Goal: Task Accomplishment & Management: Complete application form

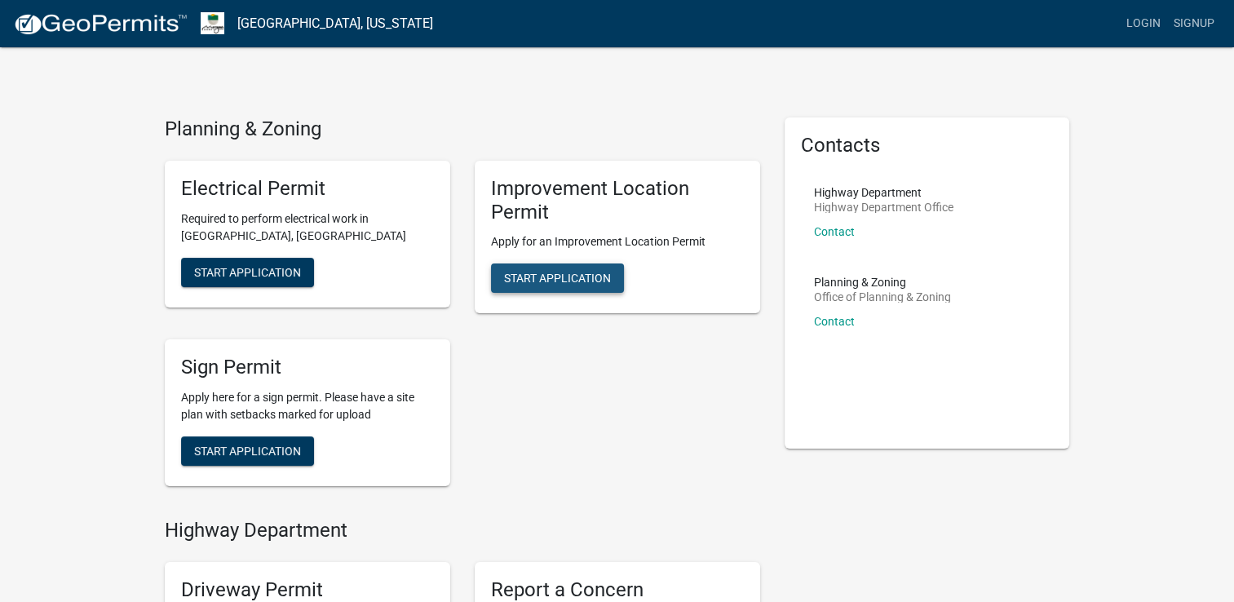
click at [603, 289] on button "Start Application" at bounding box center [557, 277] width 133 height 29
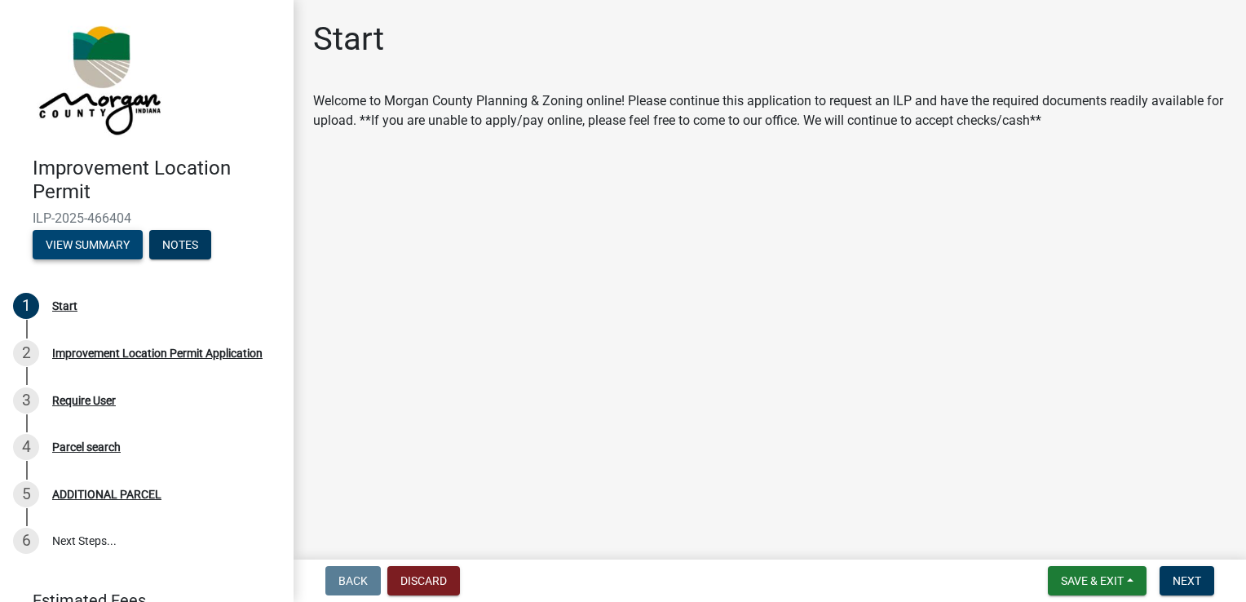
click at [91, 244] on button "View Summary" at bounding box center [88, 244] width 110 height 29
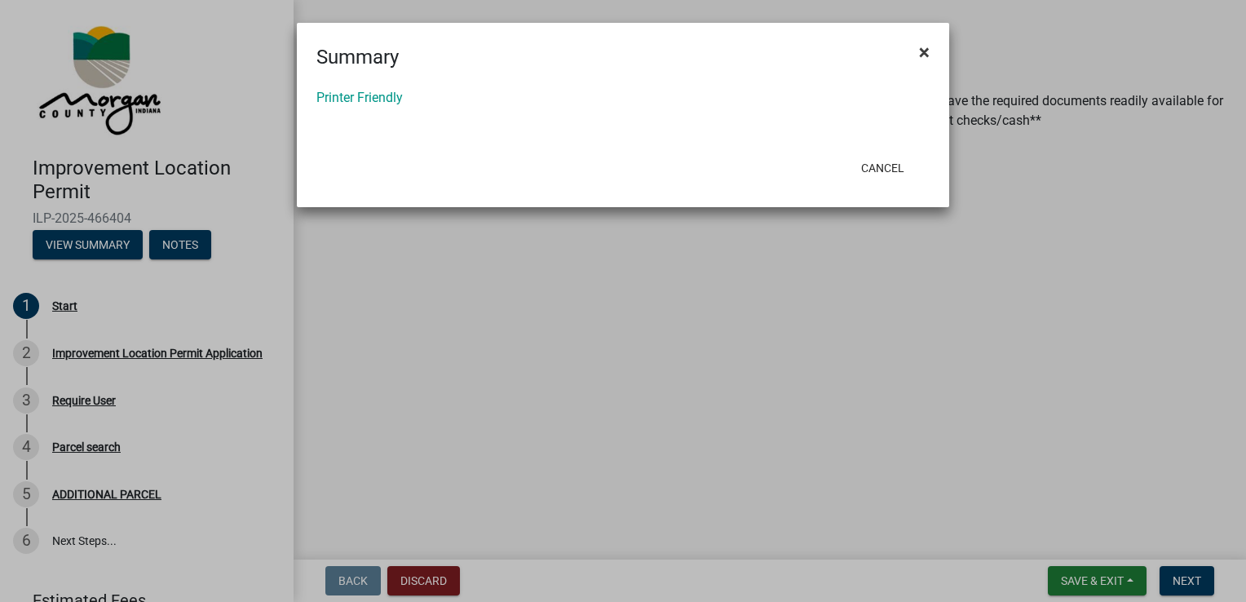
click at [920, 56] on span "×" at bounding box center [924, 52] width 11 height 23
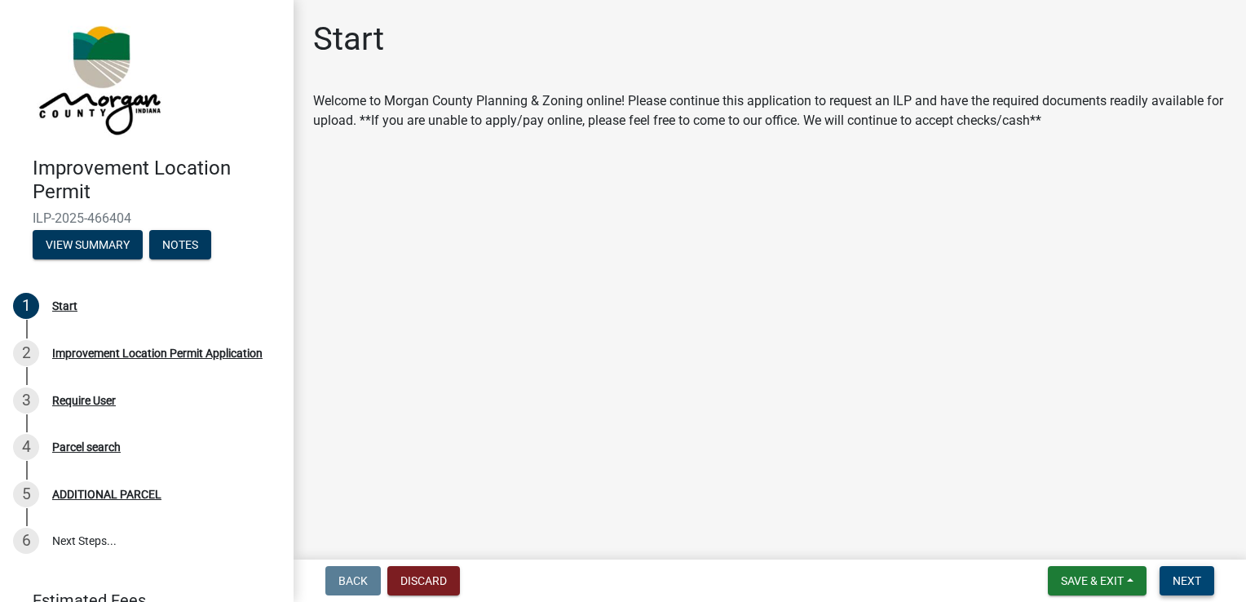
click at [1186, 582] on span "Next" at bounding box center [1187, 580] width 29 height 13
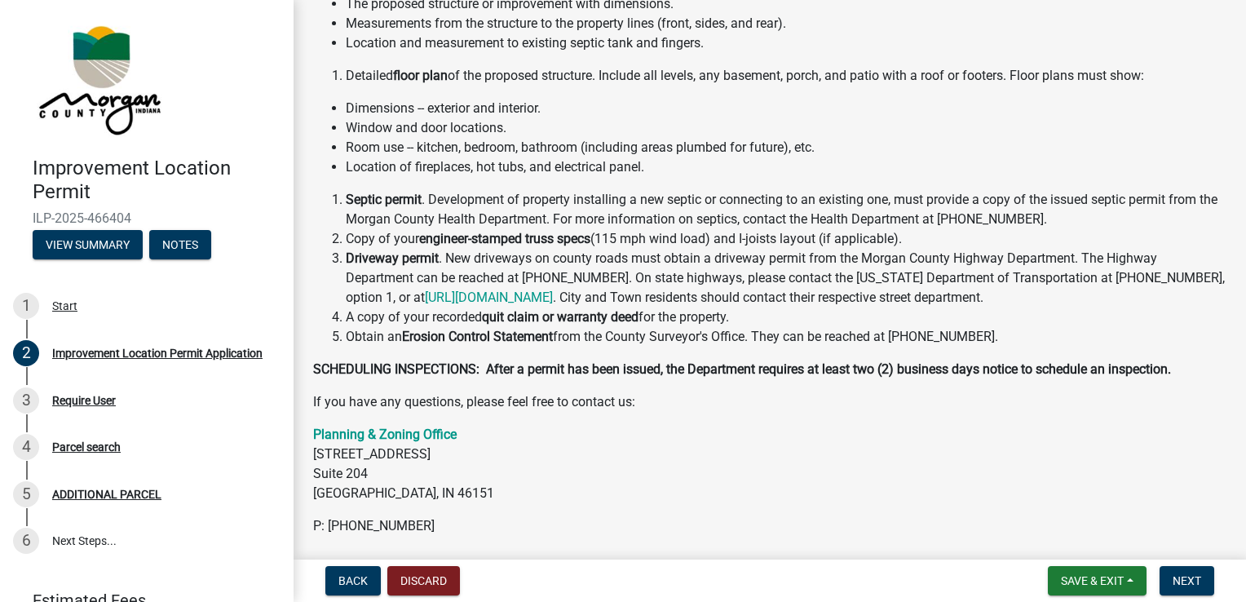
scroll to position [286, 0]
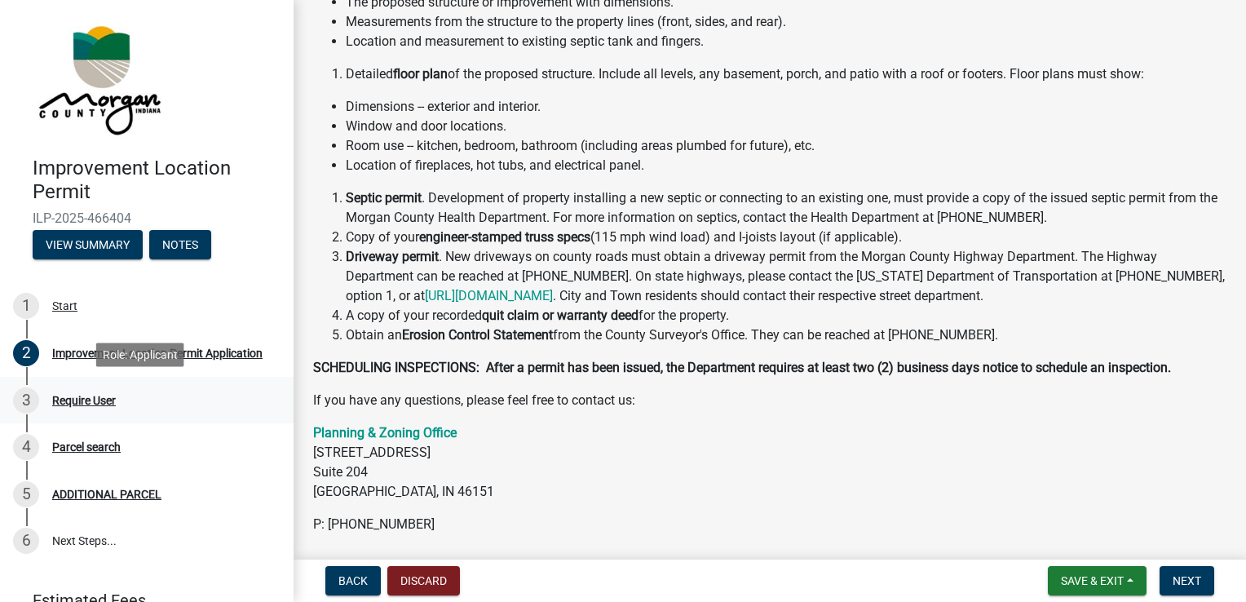
click at [91, 404] on div "Require User" at bounding box center [84, 400] width 64 height 11
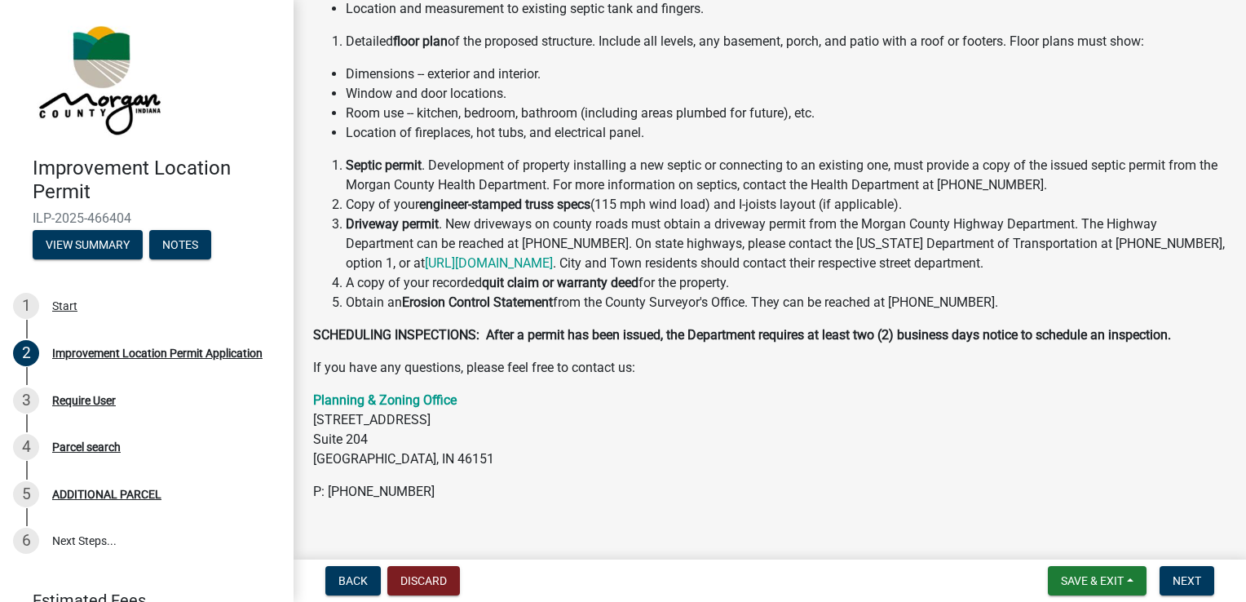
scroll to position [343, 0]
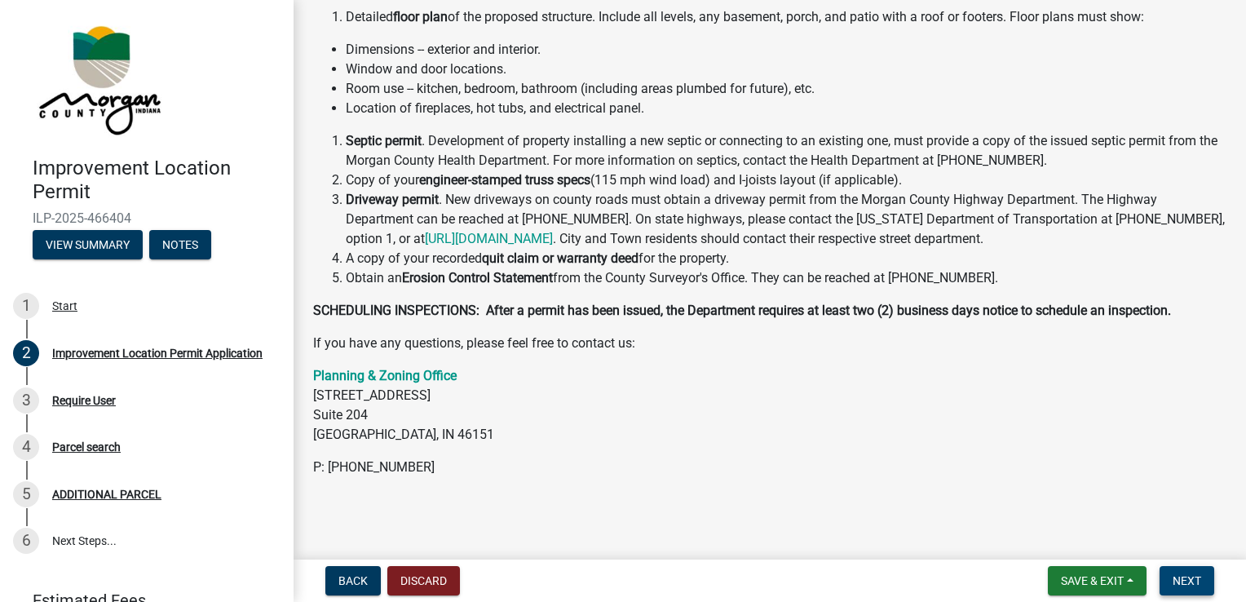
click at [1198, 572] on button "Next" at bounding box center [1187, 580] width 55 height 29
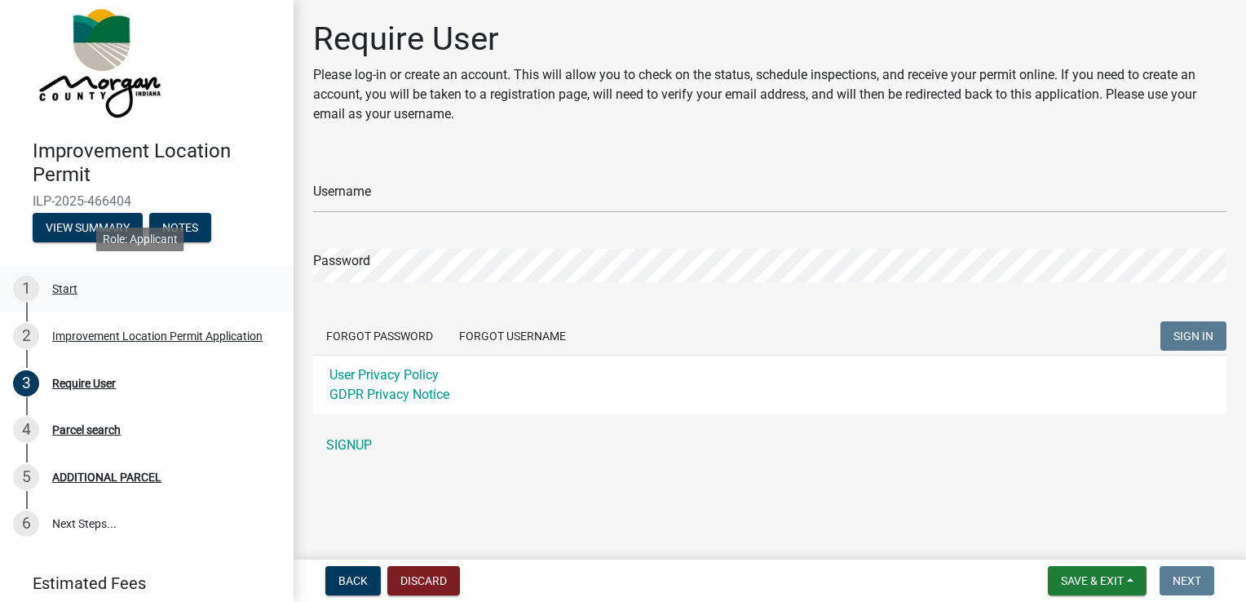
scroll to position [61, 0]
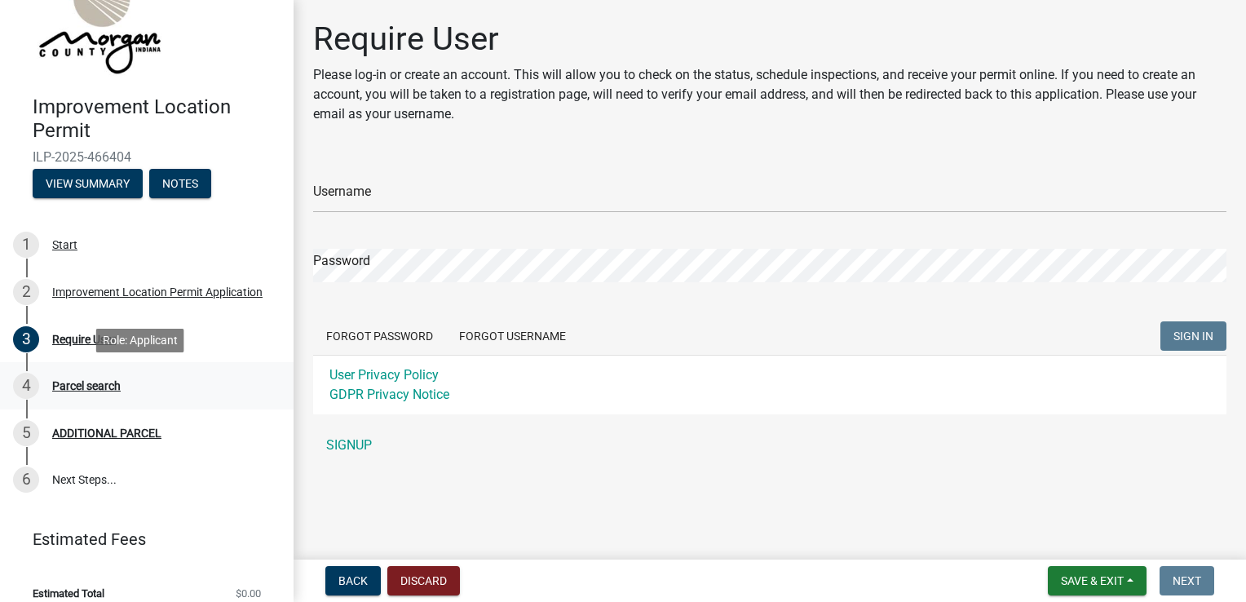
click at [101, 377] on div "4 Parcel search" at bounding box center [140, 386] width 255 height 26
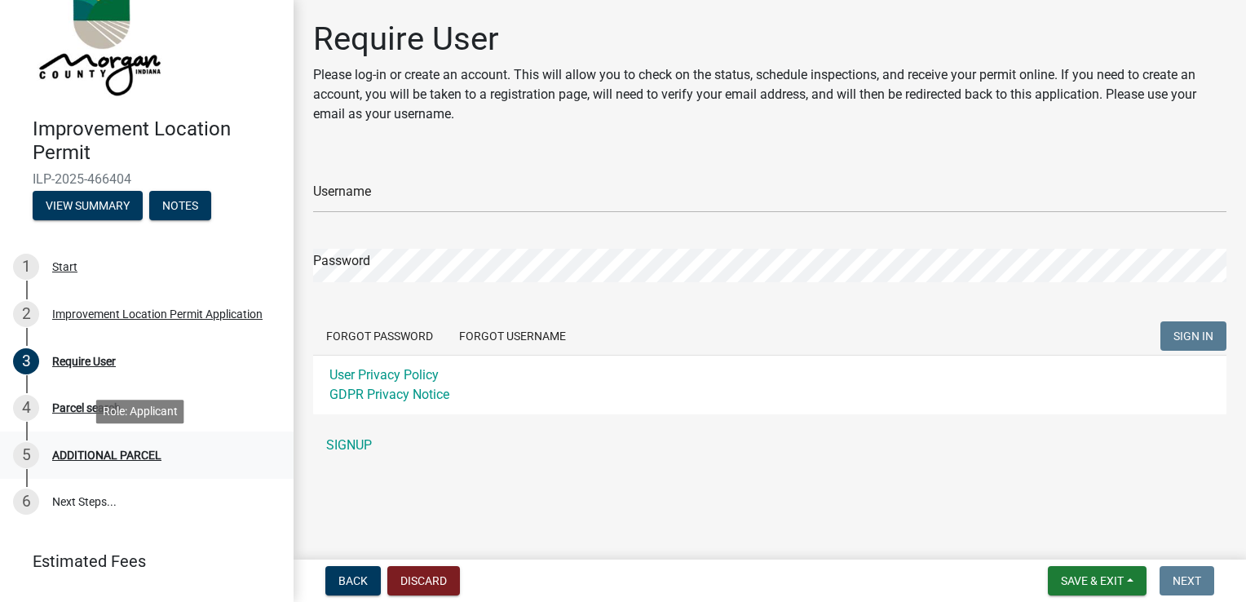
scroll to position [37, 0]
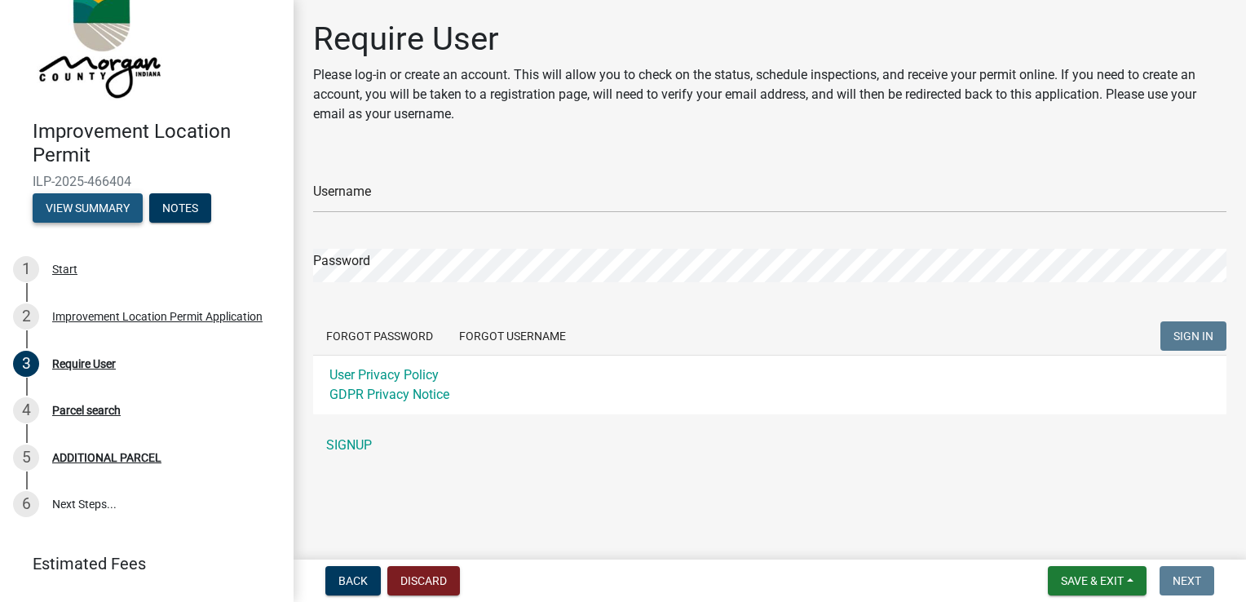
click at [108, 211] on button "View Summary" at bounding box center [88, 207] width 110 height 29
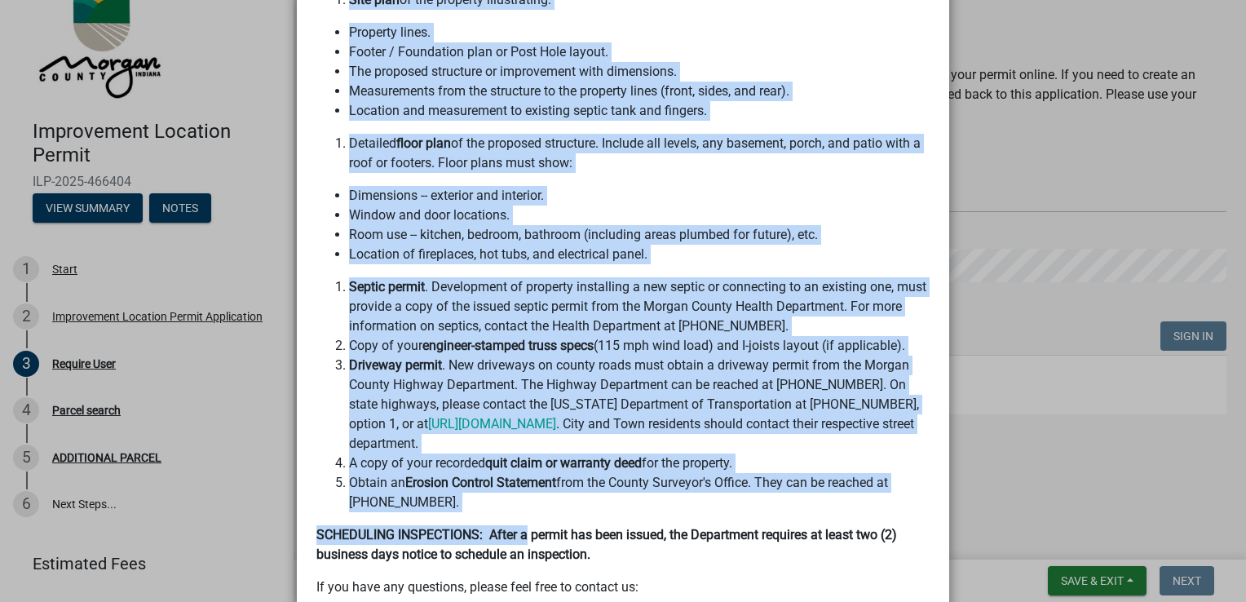
scroll to position [395, 0]
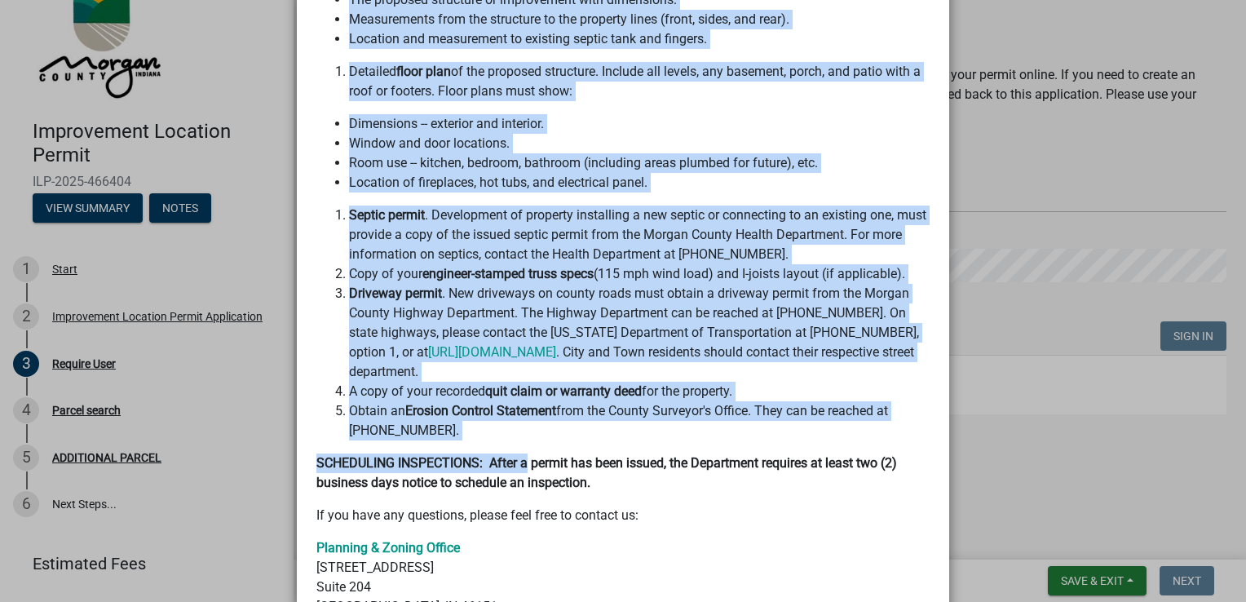
drag, startPoint x: 312, startPoint y: 99, endPoint x: 594, endPoint y: 467, distance: 463.2
click at [594, 467] on div "Welcome to [GEOGRAPHIC_DATA] Improvement Location Permit Application If this is…" at bounding box center [623, 217] width 613 height 866
copy div "The following information, if applicable, must be submitted with the permit app…"
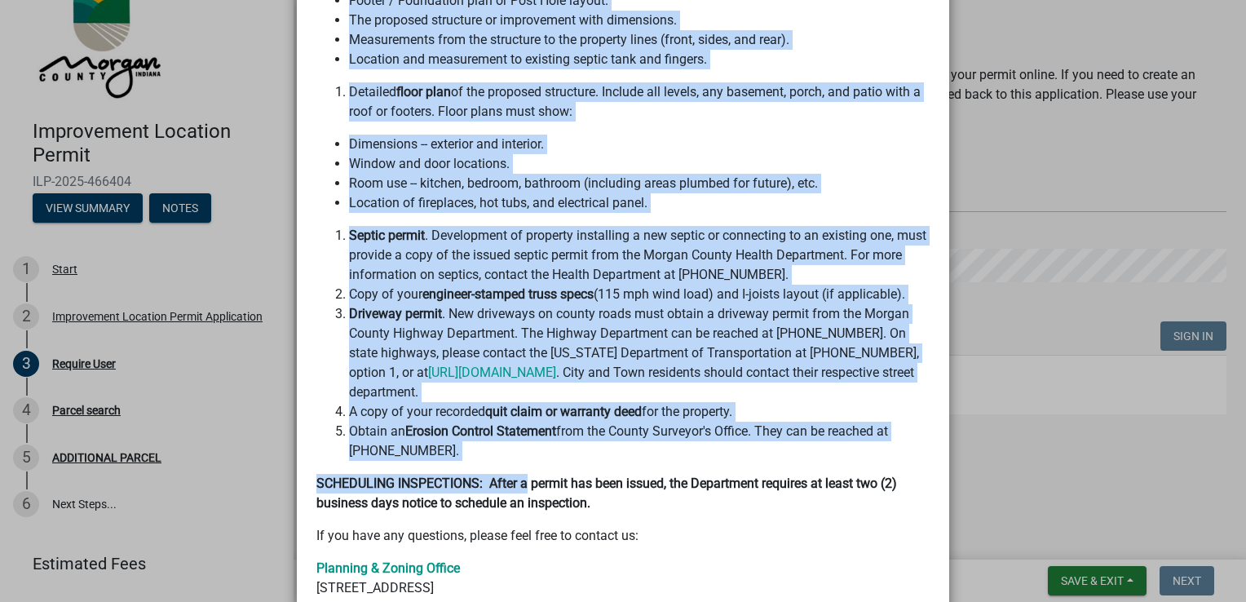
click at [634, 230] on li "Septic permit . Development of property installing a new septic or connecting t…" at bounding box center [639, 255] width 581 height 59
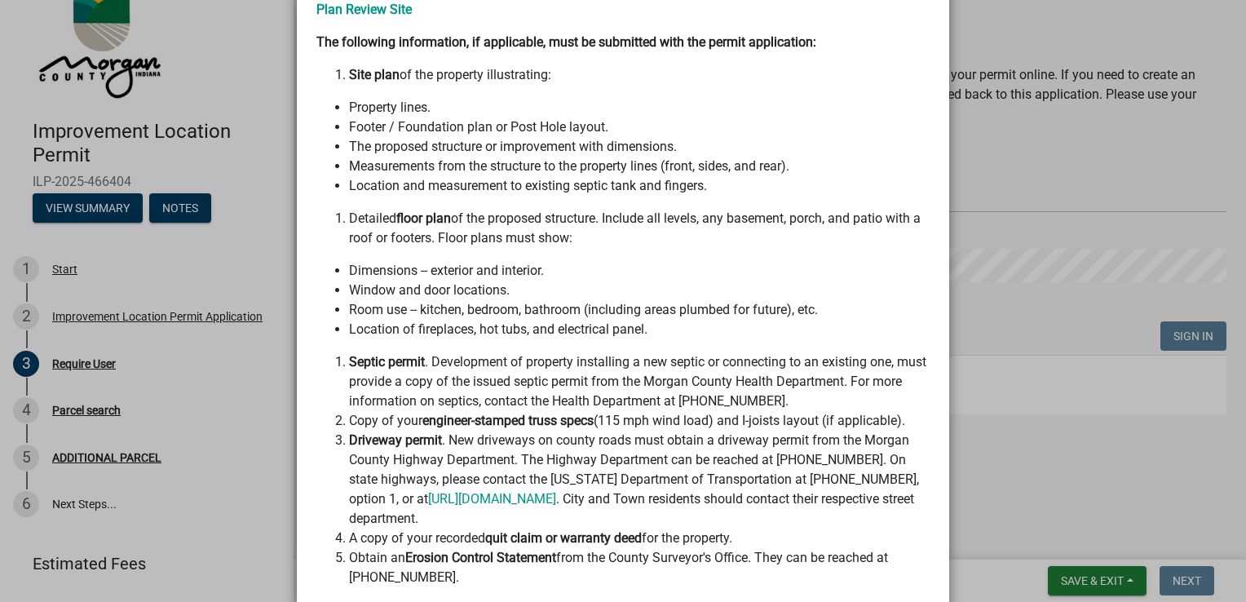
scroll to position [211, 0]
